Goal: Task Accomplishment & Management: Manage account settings

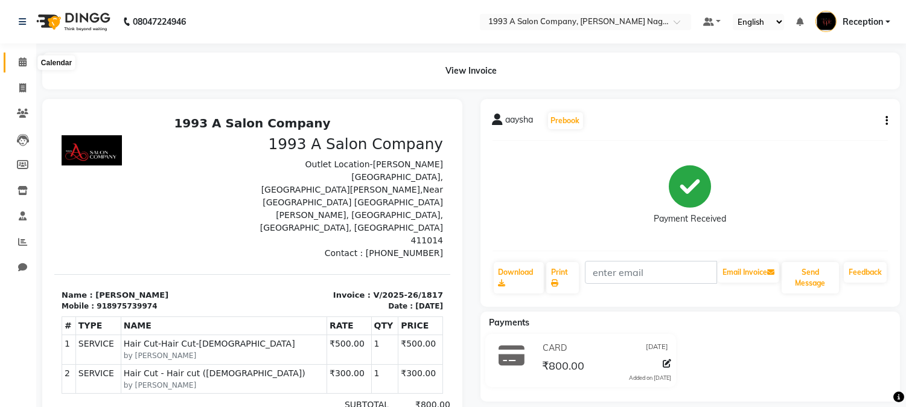
click at [25, 64] on icon at bounding box center [23, 61] width 8 height 9
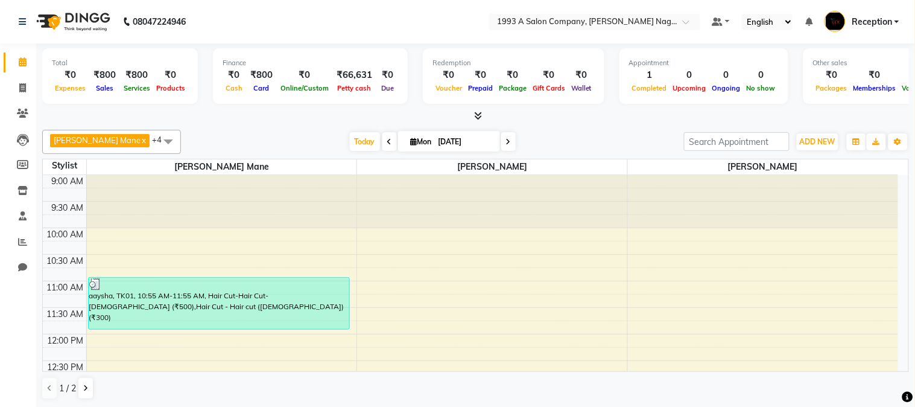
click at [478, 113] on icon at bounding box center [478, 115] width 8 height 9
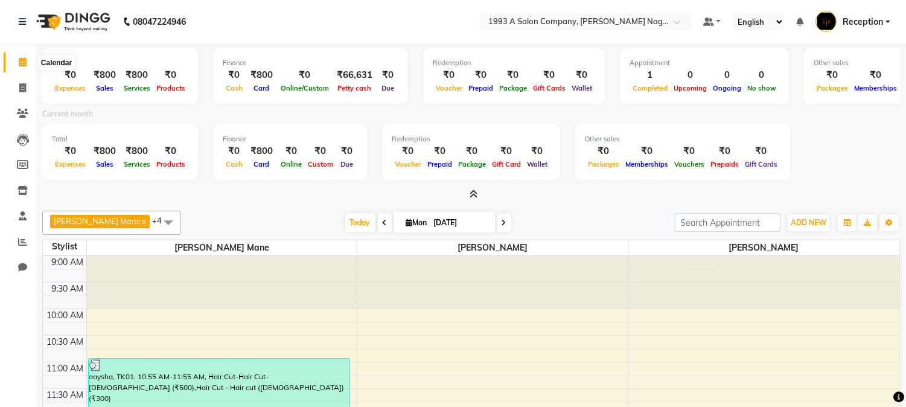
click at [25, 63] on icon at bounding box center [23, 61] width 8 height 9
click at [891, 22] on ul "Default Panel My Panel English ENGLISH Español العربية मराठी हिंदी ગુજરાતી தமிழ…" at bounding box center [796, 22] width 199 height 20
click at [879, 22] on span "Reception" at bounding box center [862, 22] width 40 height 13
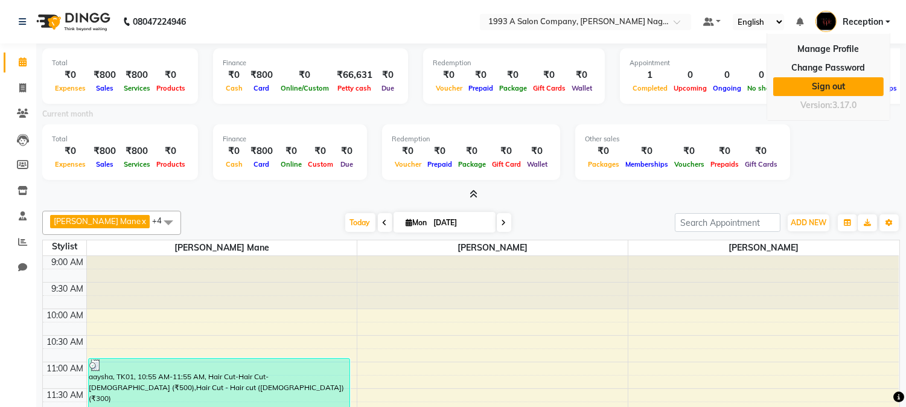
click at [840, 86] on link "Sign out" at bounding box center [828, 86] width 110 height 19
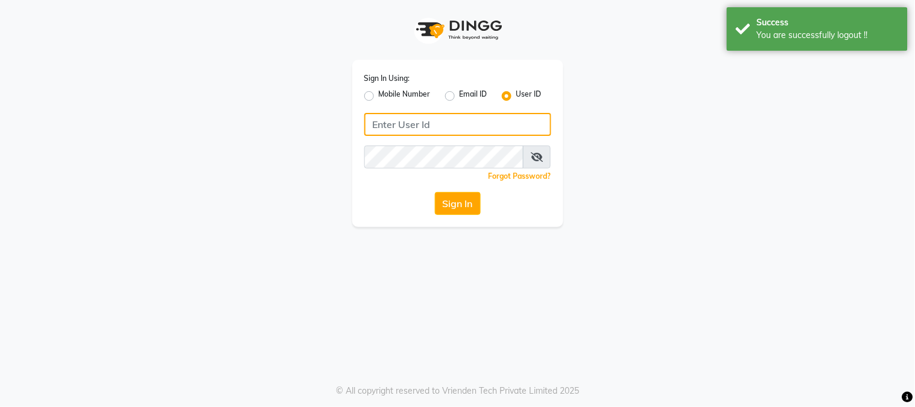
type input "8530660333"
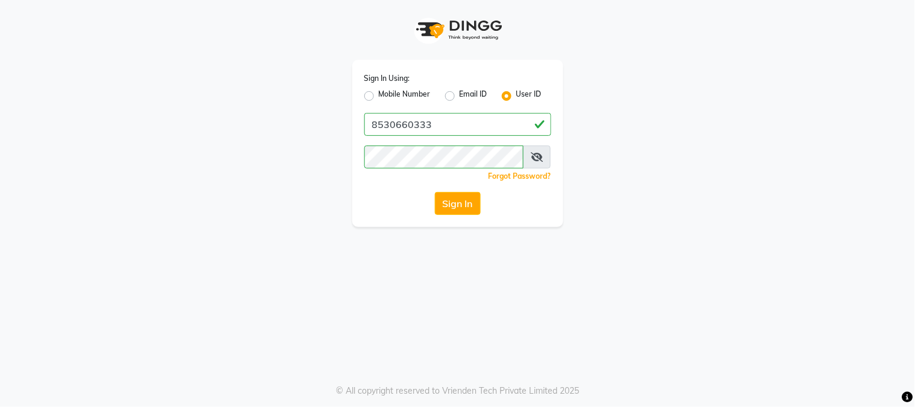
click at [399, 92] on label "Mobile Number" at bounding box center [405, 96] width 52 height 14
click at [387, 92] on input "Mobile Number" at bounding box center [383, 93] width 8 height 8
radio input "true"
radio input "false"
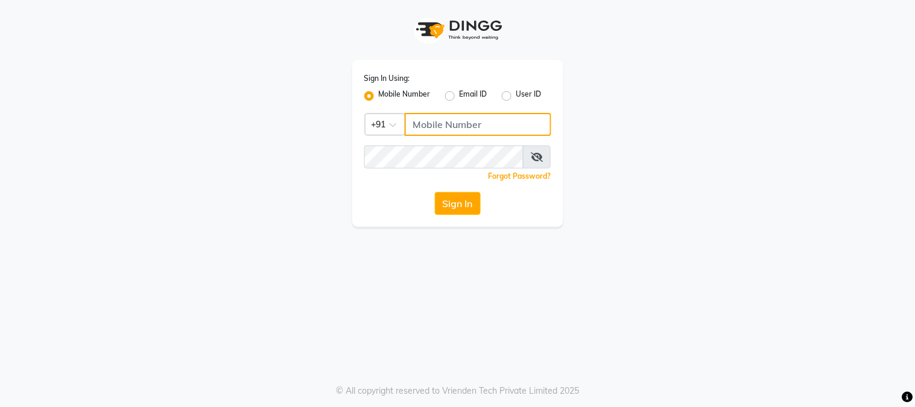
click at [446, 127] on input "Username" at bounding box center [478, 124] width 147 height 23
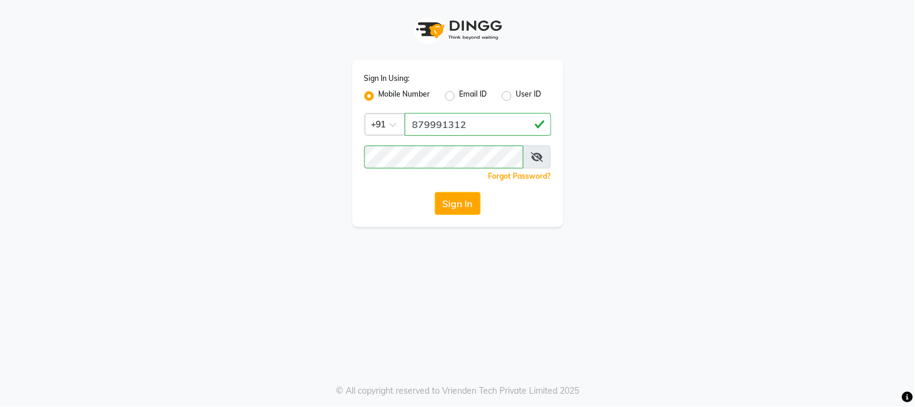
click at [297, 199] on div "Sign In Using: Mobile Number Email ID User ID Country Code × [PHONE_NUMBER] Rem…" at bounding box center [458, 113] width 688 height 227
click at [475, 203] on button "Sign In" at bounding box center [458, 203] width 46 height 23
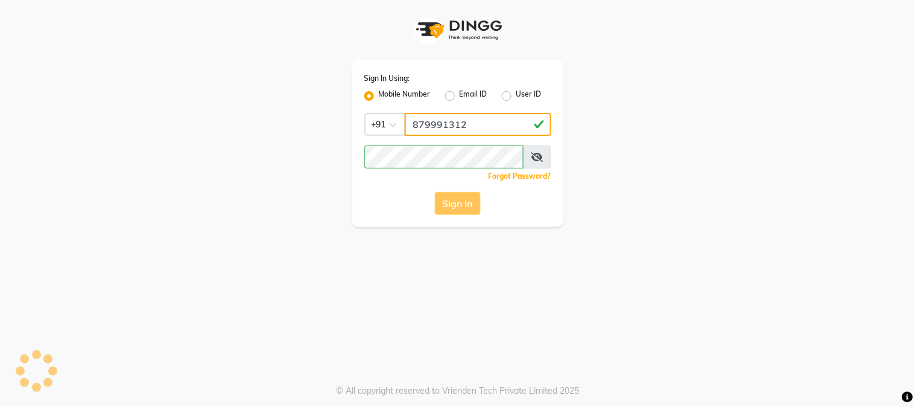
click at [456, 124] on input "879991312" at bounding box center [478, 124] width 147 height 23
type input "8799913712"
click at [456, 200] on div "Sign In" at bounding box center [457, 203] width 187 height 23
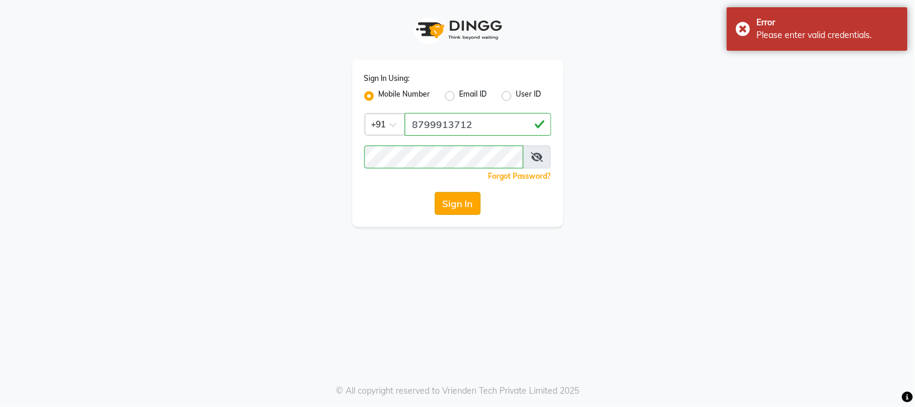
click at [456, 206] on button "Sign In" at bounding box center [458, 203] width 46 height 23
